Goal: Find specific page/section: Find specific page/section

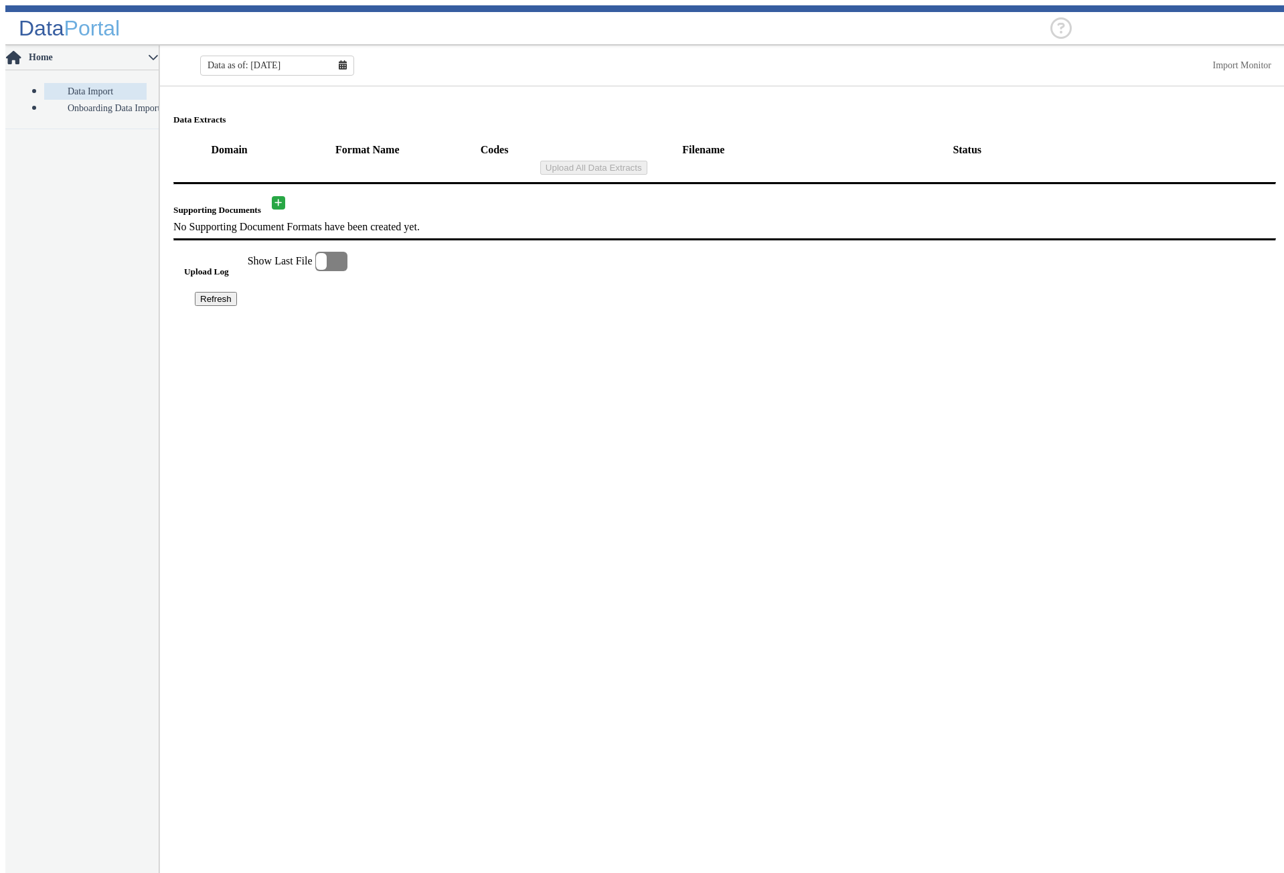
click at [726, 24] on header "Data Portal" at bounding box center [647, 25] width 1284 height 40
click at [1132, 23] on input "text" at bounding box center [1172, 28] width 201 height 10
drag, startPoint x: 910, startPoint y: 33, endPoint x: 763, endPoint y: 29, distance: 147.3
click at [909, 33] on header "Data Portal No items found No items found" at bounding box center [647, 25] width 1284 height 40
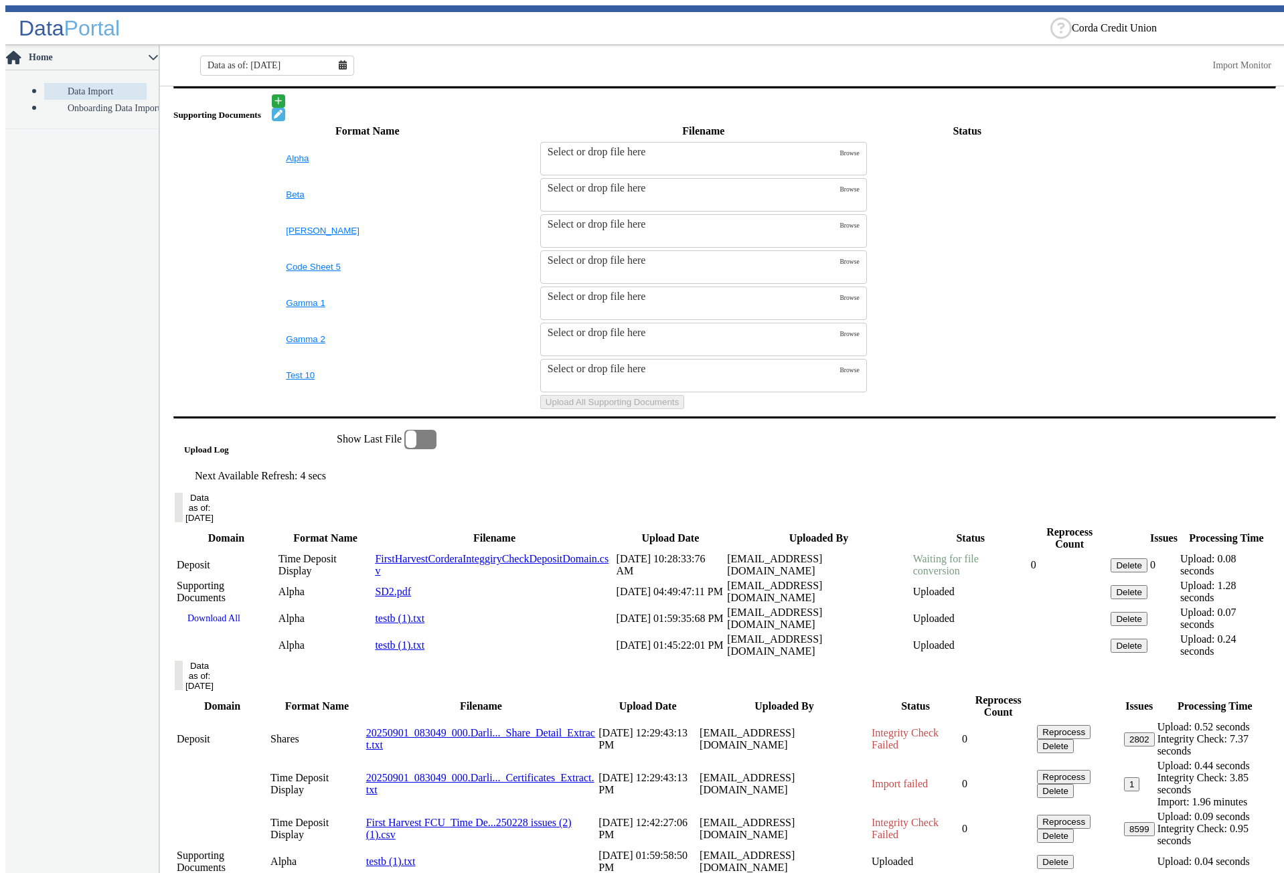
scroll to position [469, 0]
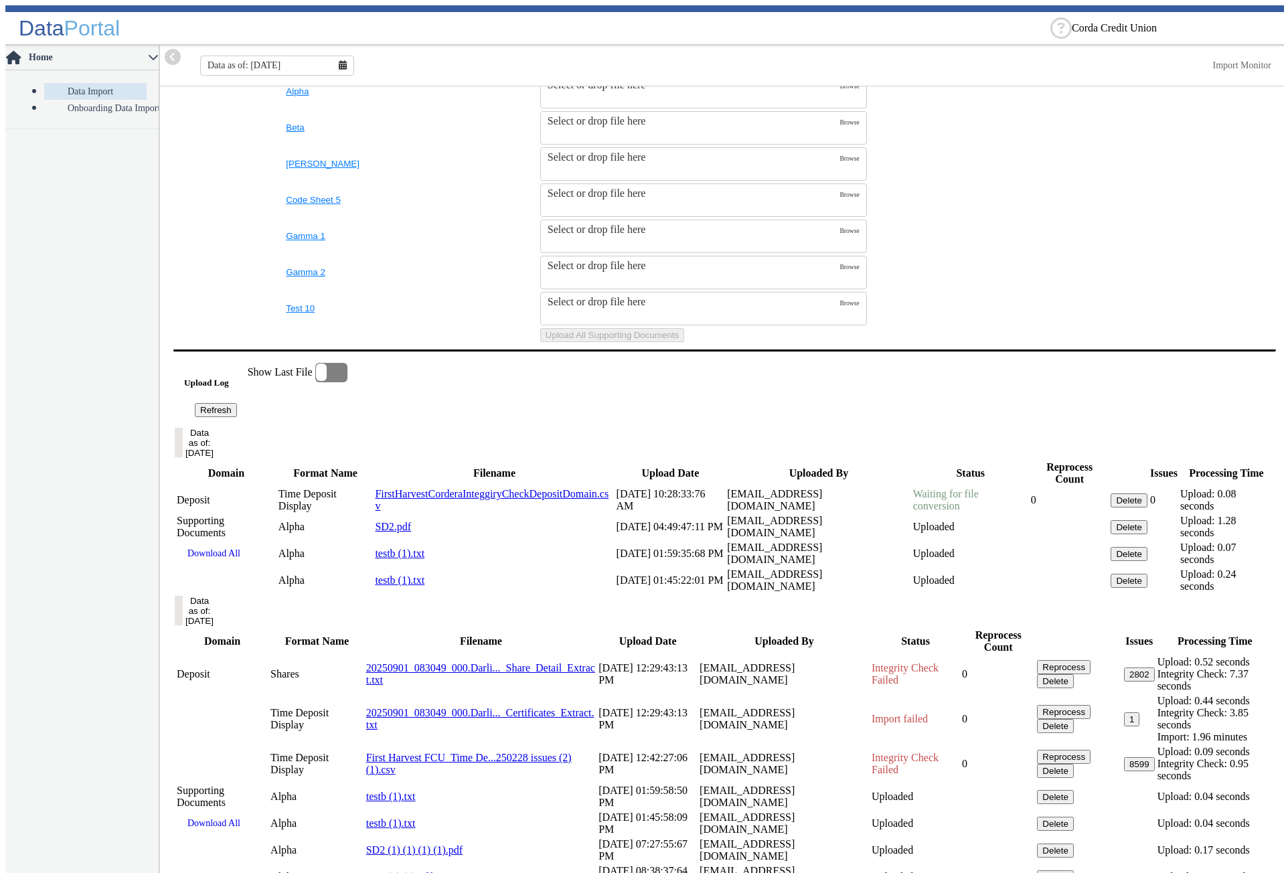
click at [127, 343] on nav "Home Data Import Onboarding Data Import" at bounding box center [82, 462] width 154 height 833
click at [86, 510] on nav "Home Data Import Onboarding Data Import" at bounding box center [82, 462] width 154 height 833
drag, startPoint x: 135, startPoint y: 619, endPoint x: 145, endPoint y: 610, distance: 13.7
click at [135, 619] on nav "Home Data Import Onboarding Data Import" at bounding box center [82, 462] width 154 height 833
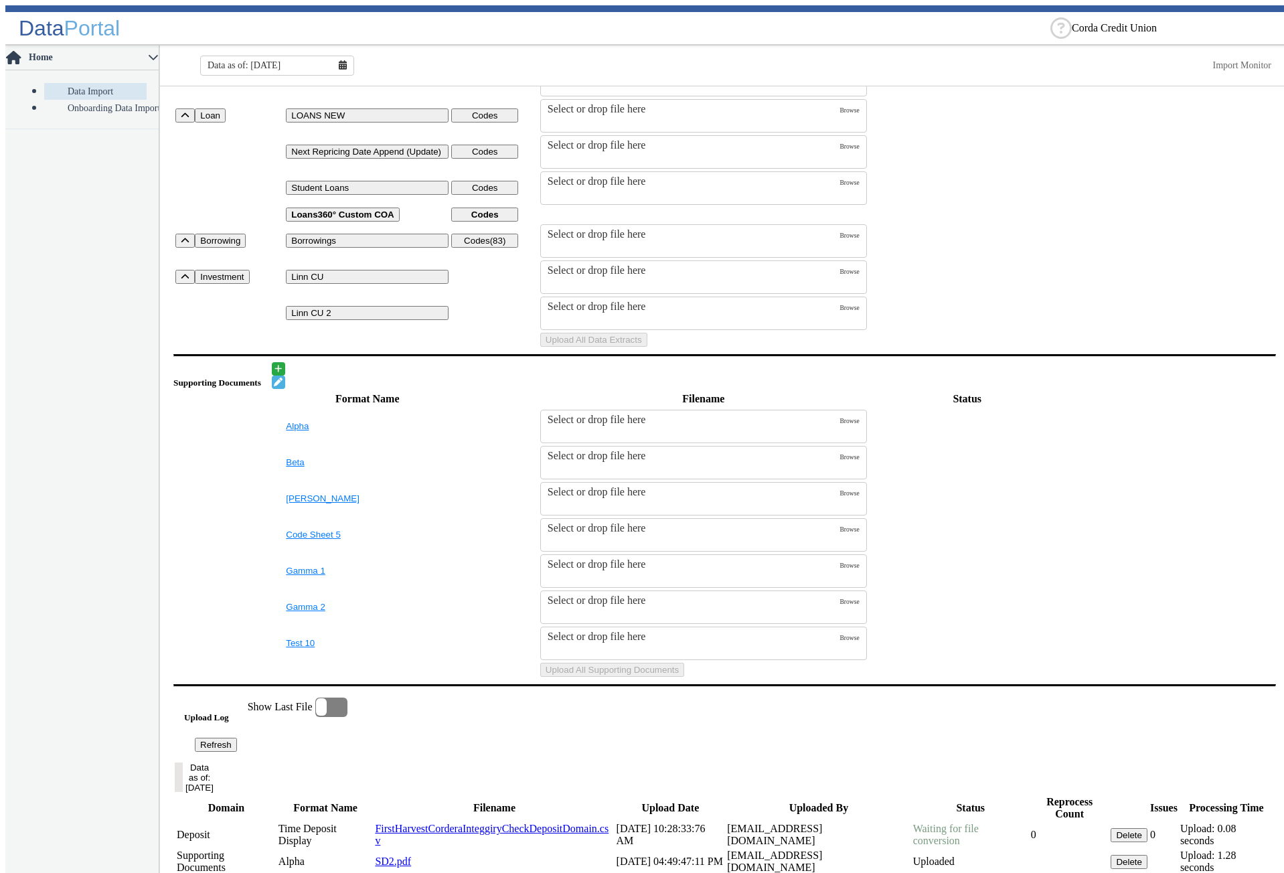
scroll to position [0, 0]
